Goal: Information Seeking & Learning: Learn about a topic

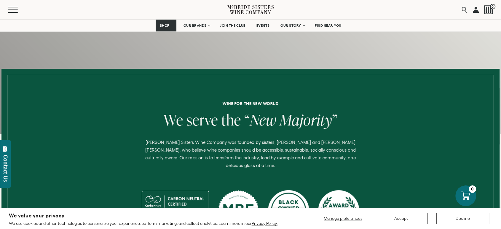
click at [472, 224] on div "We value your privacy We use cookies and other technologies to personalize your…" at bounding box center [250, 218] width 483 height 15
click at [472, 217] on button "Decline" at bounding box center [462, 218] width 53 height 12
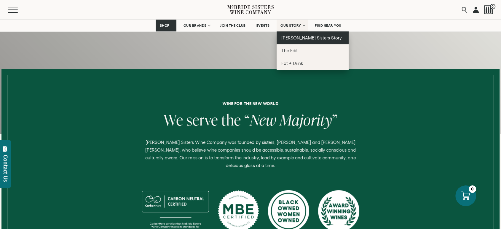
click at [299, 39] on span "[PERSON_NAME] Sisters Story" at bounding box center [311, 37] width 61 height 5
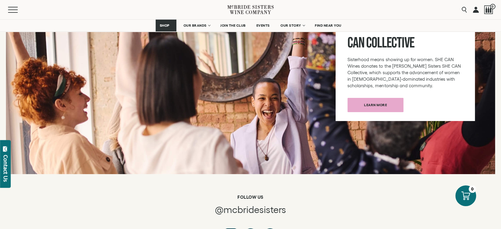
scroll to position [2091, 0]
